Goal: Navigation & Orientation: Find specific page/section

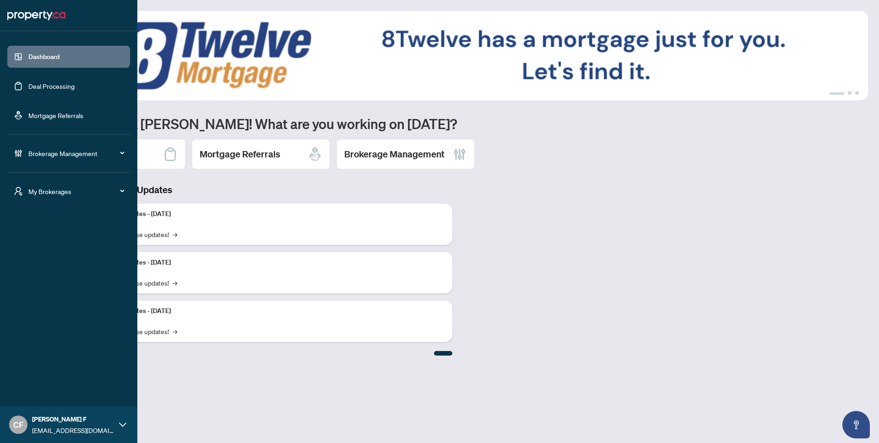
click at [41, 195] on span "My Brokerages" at bounding box center [75, 191] width 95 height 10
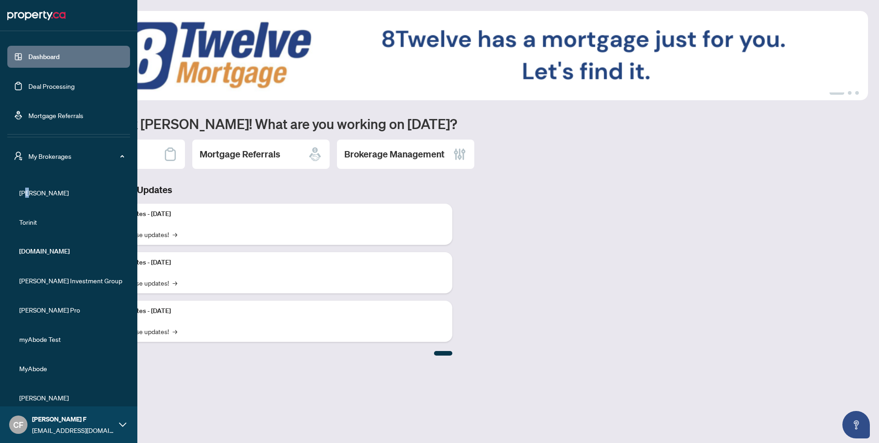
click at [30, 192] on span "[PERSON_NAME]" at bounding box center [71, 193] width 104 height 10
